Goal: Transaction & Acquisition: Purchase product/service

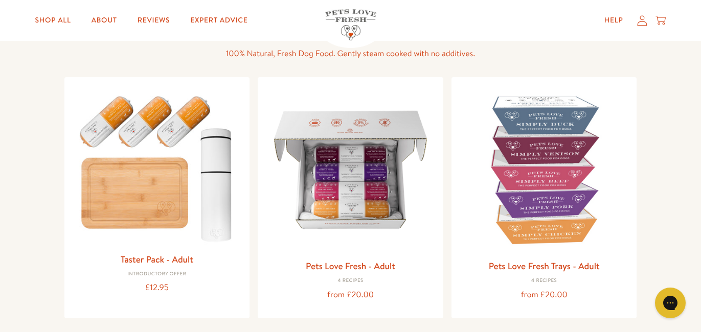
scroll to position [90, 0]
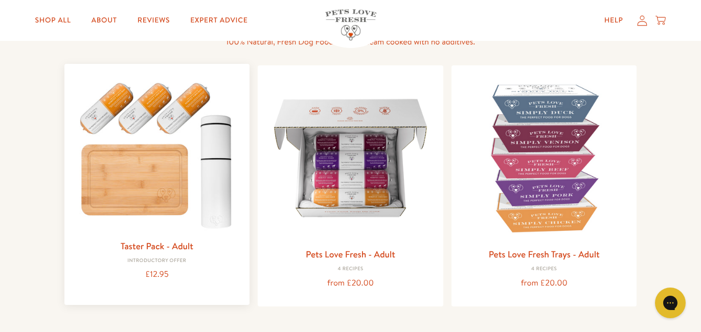
click at [106, 154] on img at bounding box center [157, 153] width 169 height 162
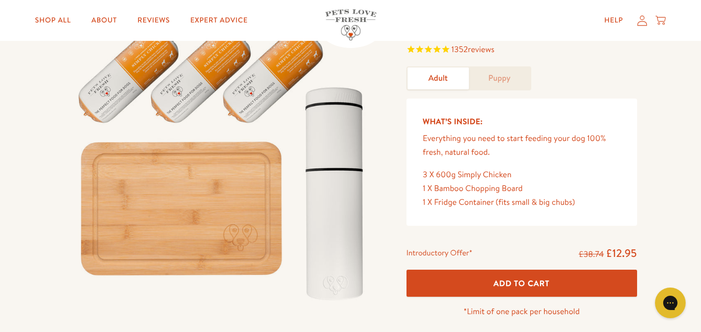
scroll to position [94, 0]
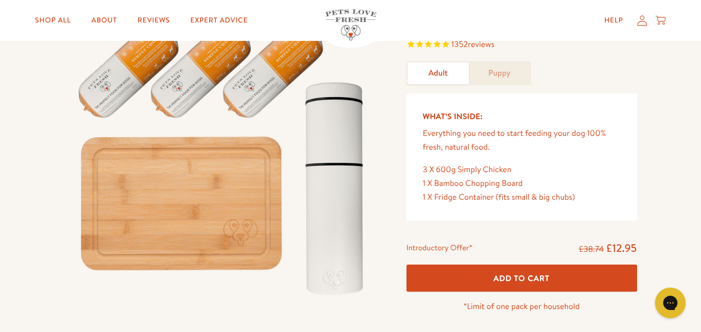
click at [517, 276] on span "Add To Cart" at bounding box center [521, 278] width 56 height 11
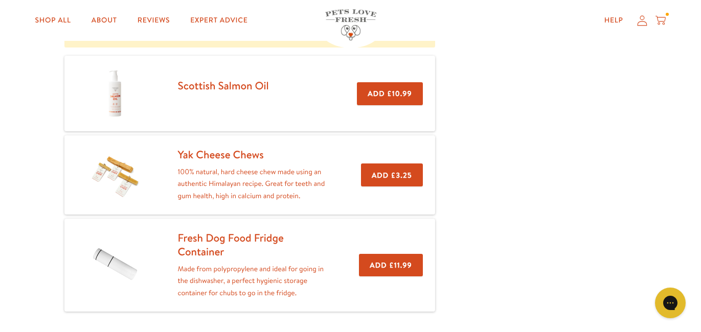
scroll to position [75, 0]
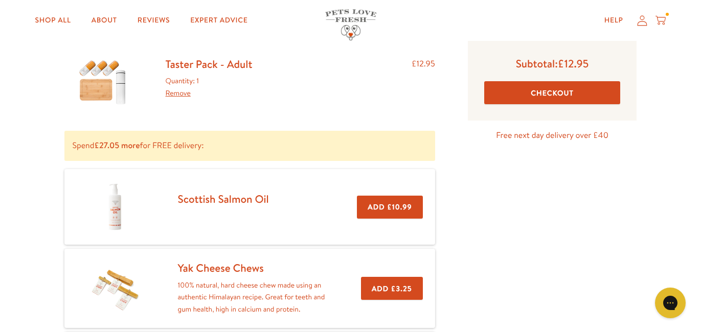
click at [642, 18] on icon at bounding box center [642, 20] width 10 height 11
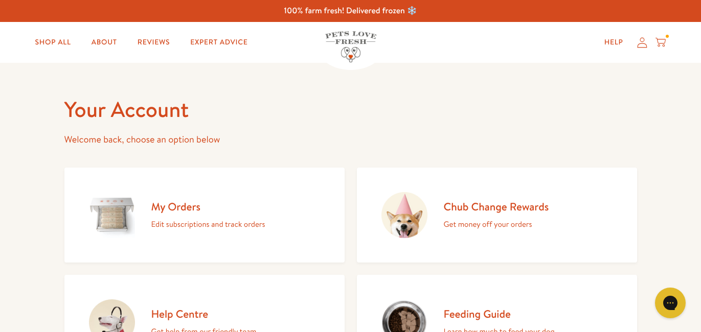
click at [660, 40] on icon at bounding box center [660, 42] width 10 height 11
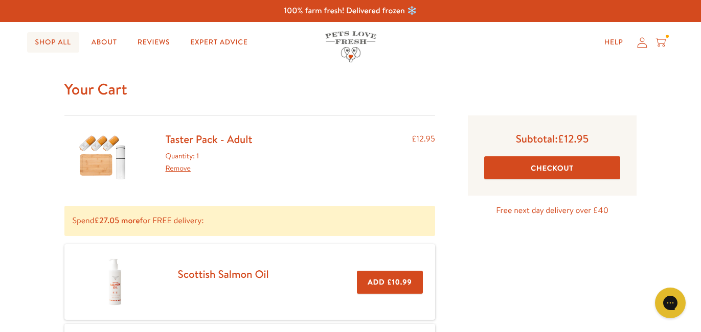
click at [67, 44] on link "Shop All" at bounding box center [53, 42] width 52 height 20
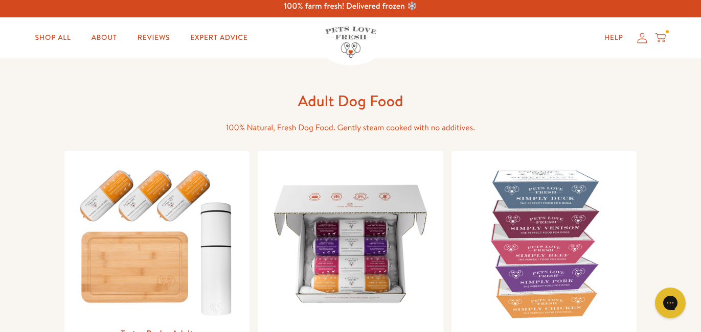
scroll to position [10, 0]
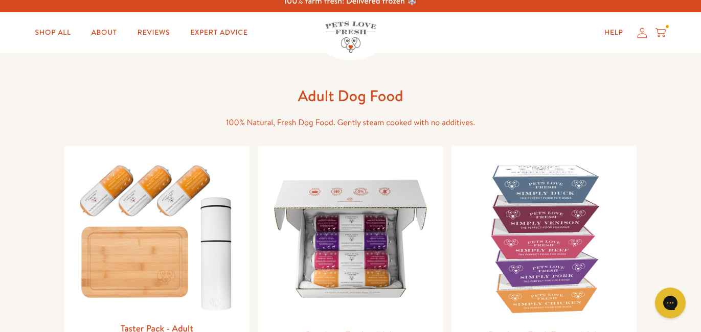
click at [659, 31] on icon at bounding box center [660, 32] width 10 height 11
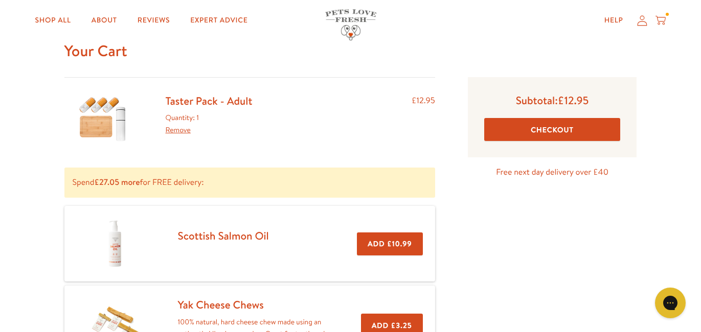
scroll to position [40, 0]
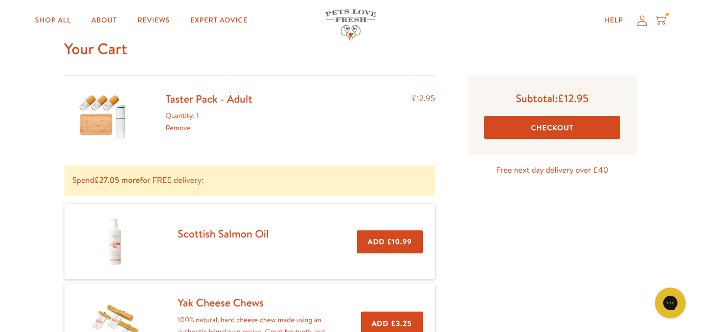
click at [532, 120] on button "Checkout" at bounding box center [552, 127] width 137 height 23
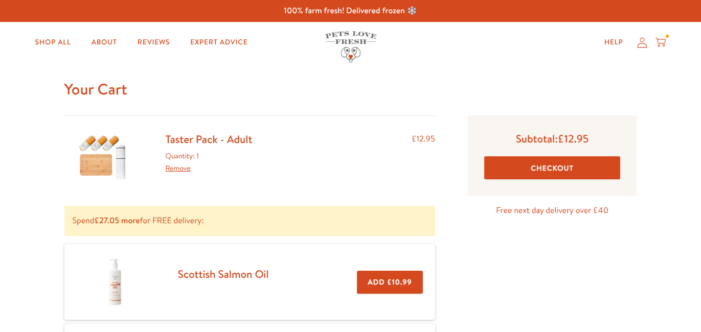
scroll to position [75, 0]
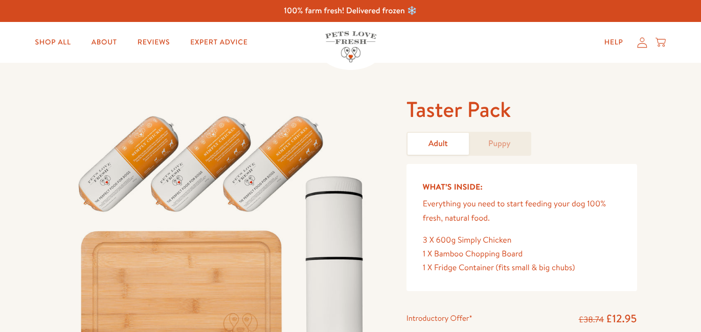
scroll to position [94, 0]
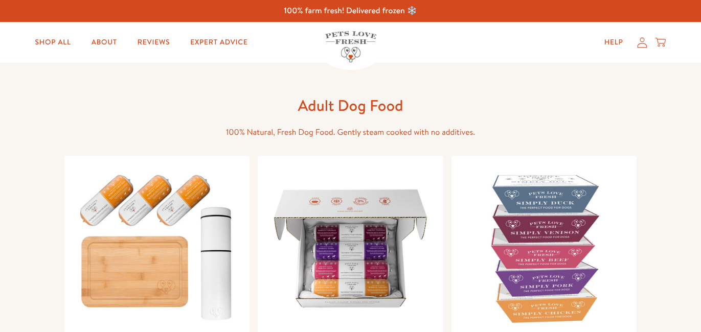
scroll to position [90, 0]
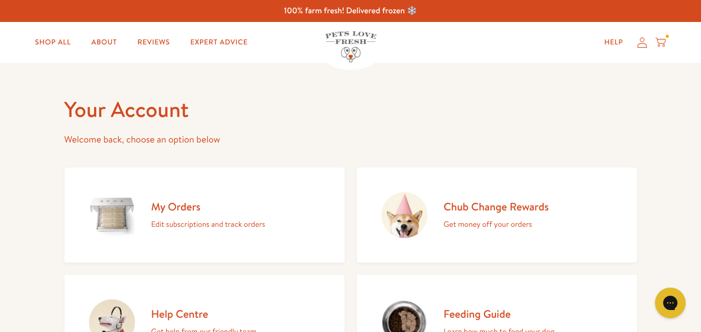
click at [660, 43] on icon at bounding box center [660, 42] width 10 height 11
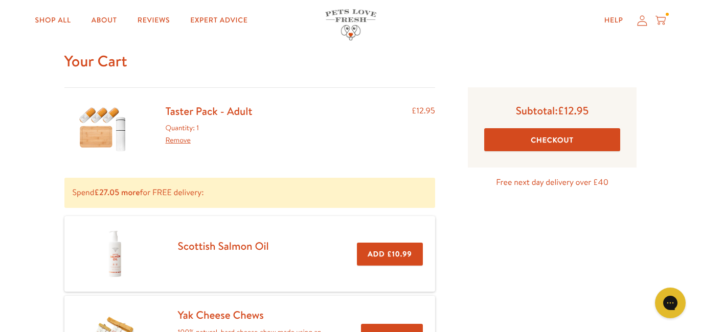
scroll to position [34, 0]
